Goal: Task Accomplishment & Management: Manage account settings

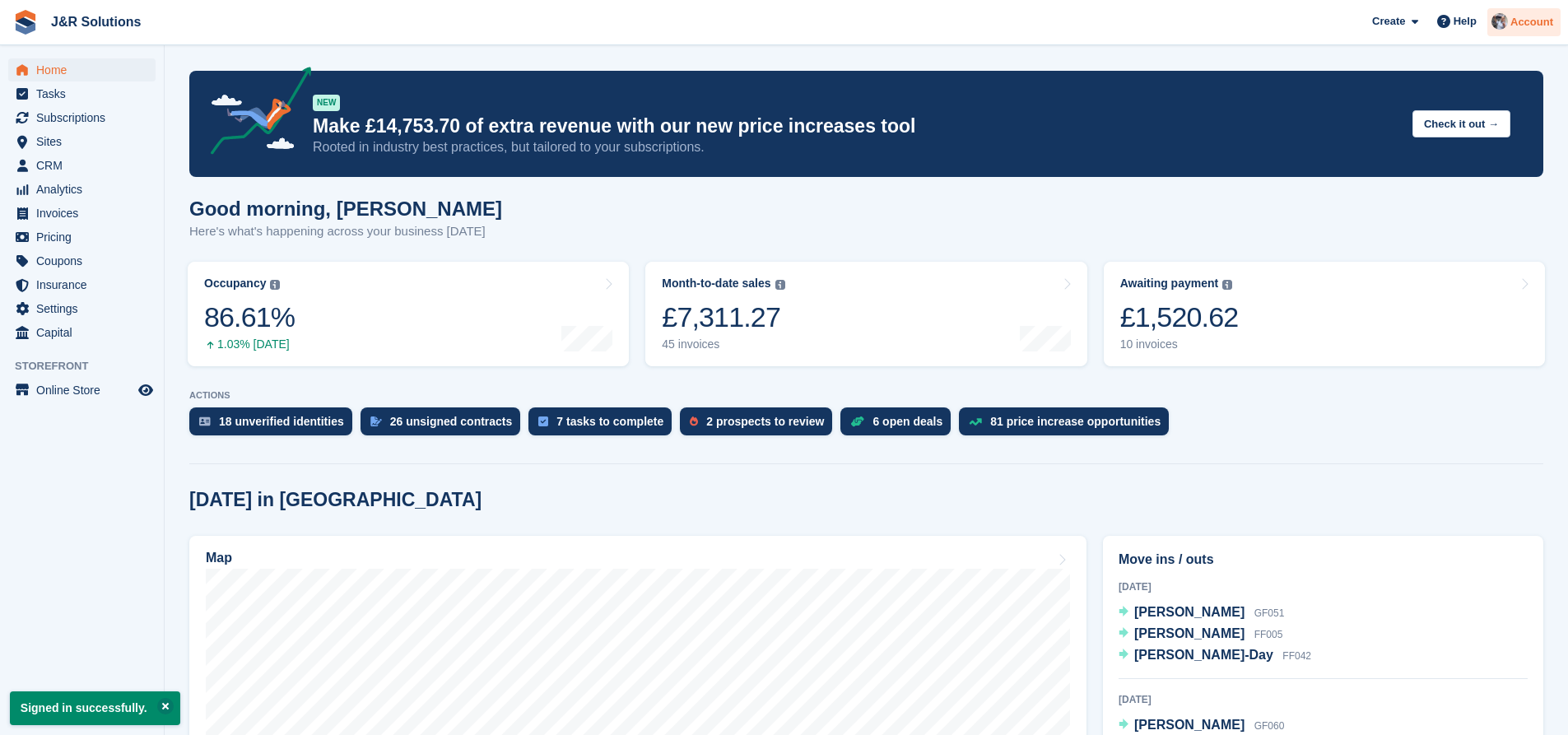
click at [1499, 25] on img at bounding box center [1498, 21] width 16 height 16
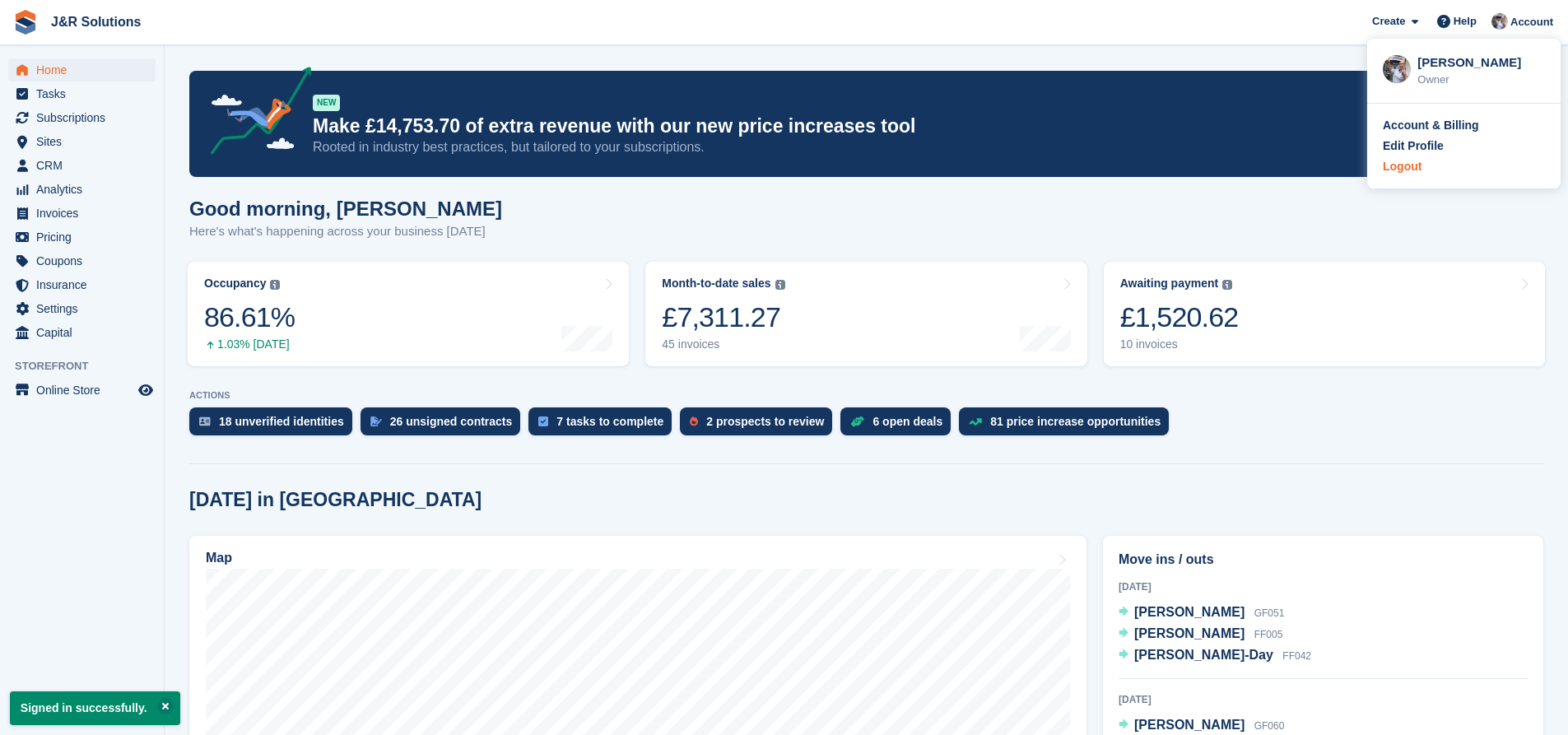
click at [1422, 160] on div "Logout" at bounding box center [1464, 167] width 162 height 17
